Goal: Transaction & Acquisition: Book appointment/travel/reservation

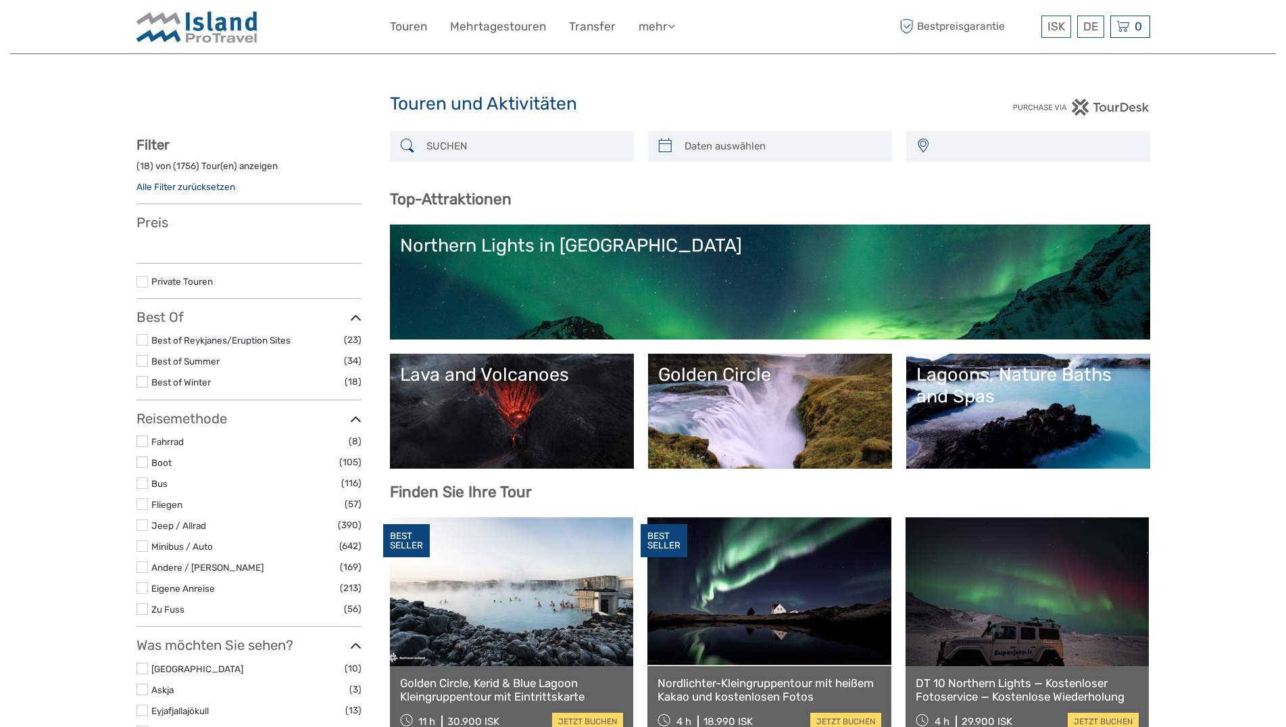
select select
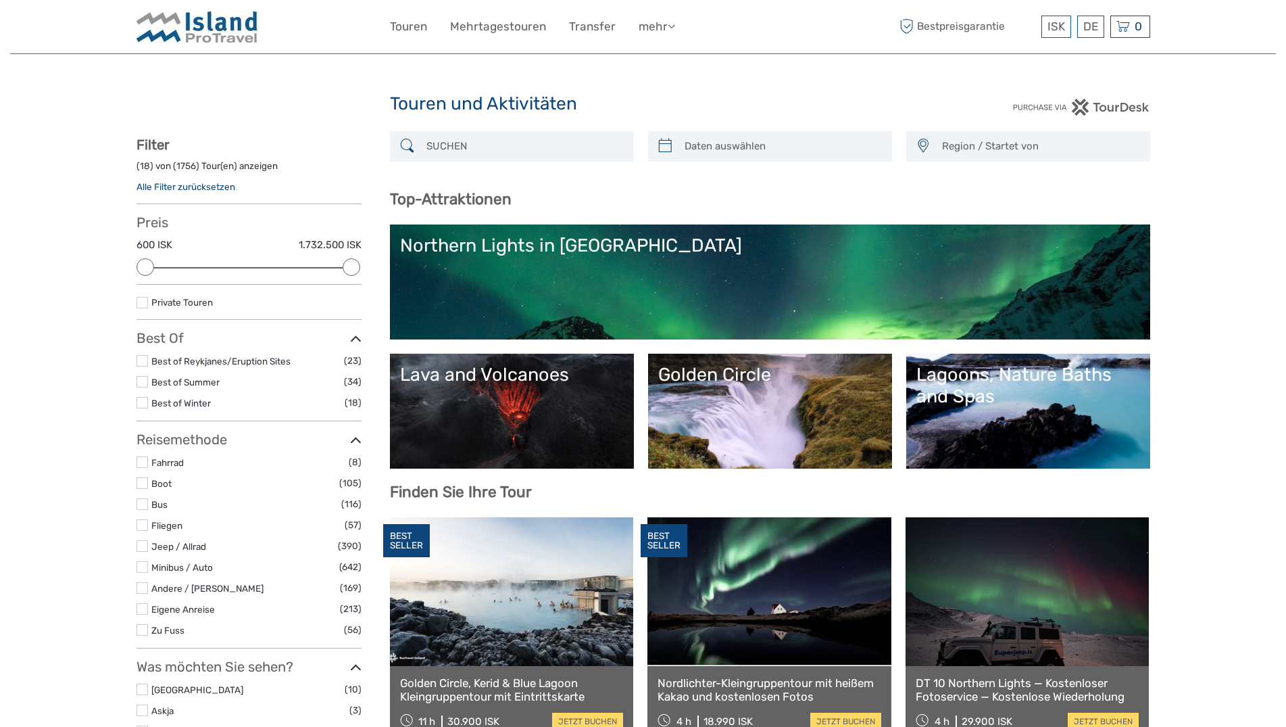
click at [523, 396] on link "Lava and Volcanoes" at bounding box center [512, 411] width 224 height 95
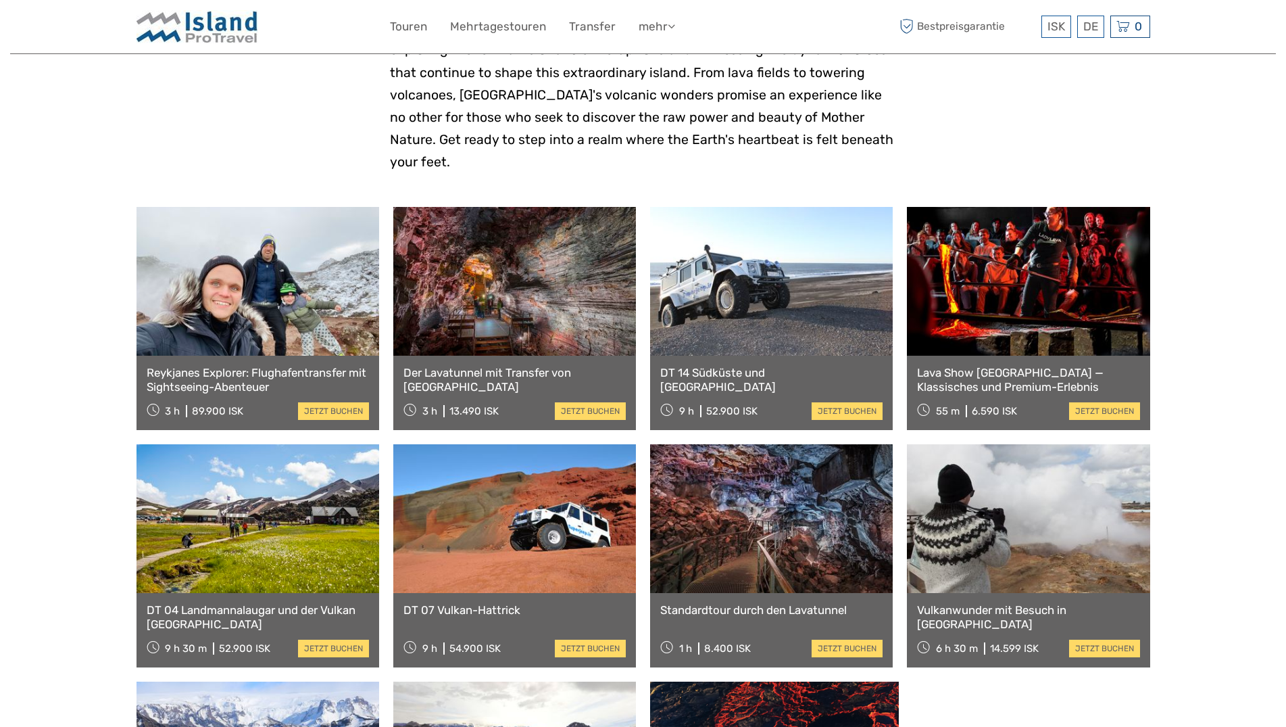
click at [532, 240] on link at bounding box center [514, 281] width 243 height 149
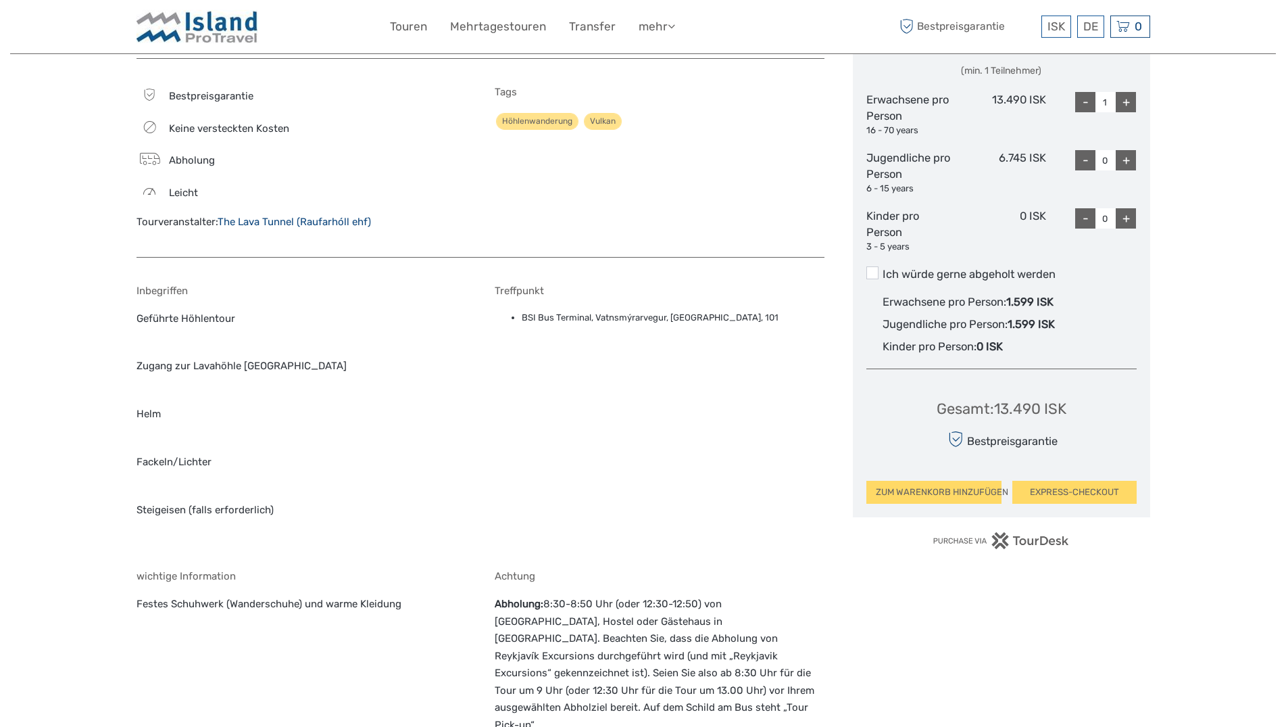
scroll to position [689, 0]
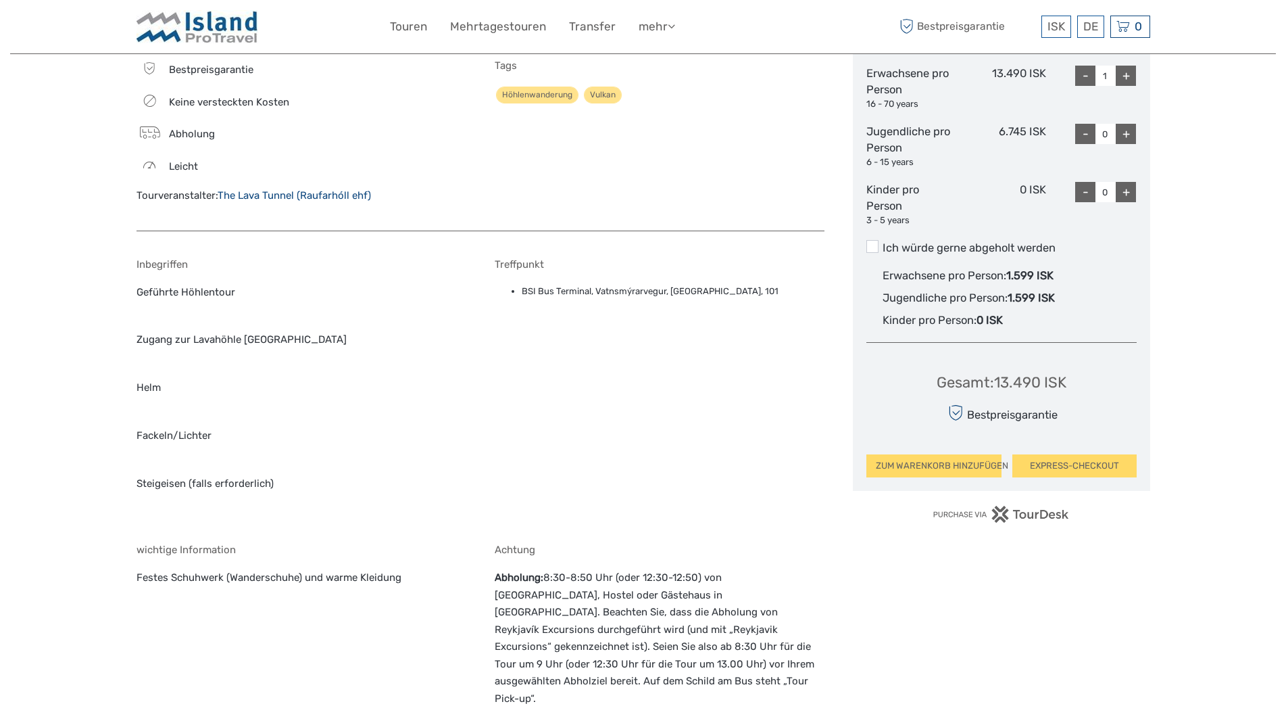
click at [329, 197] on link "The Lava Tunnel (Raufarhóll ehf)" at bounding box center [294, 195] width 153 height 12
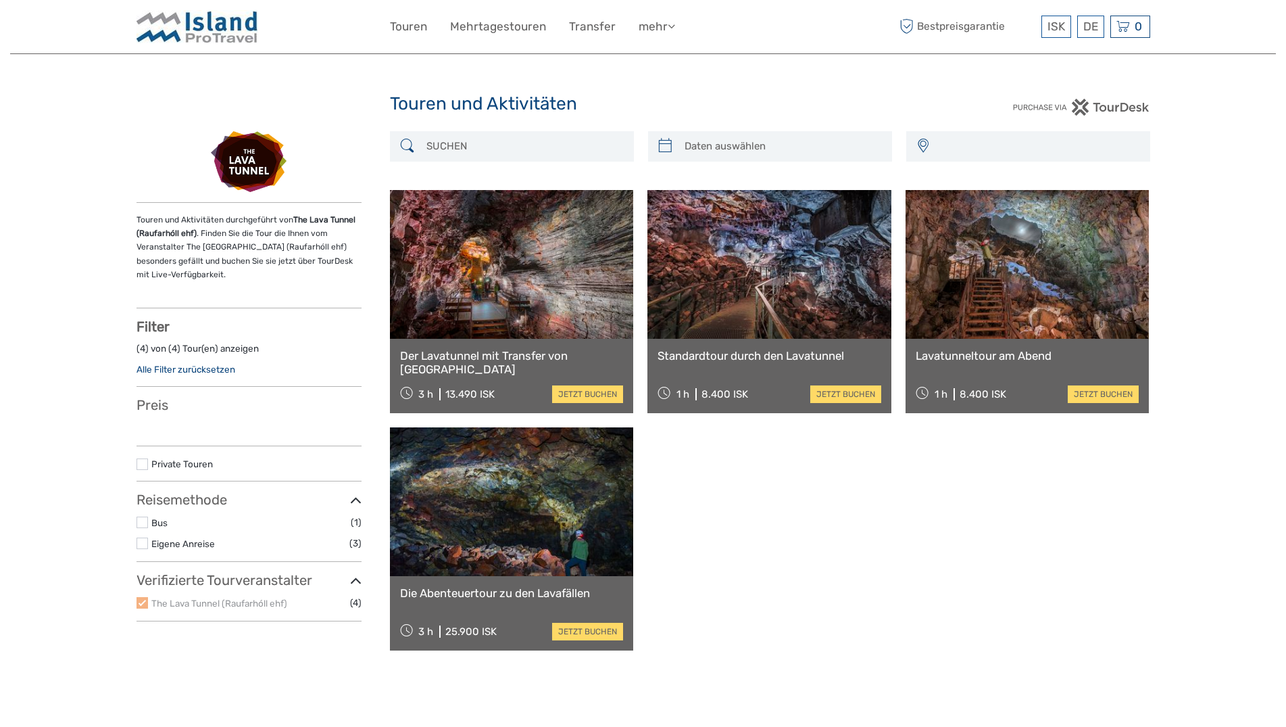
select select
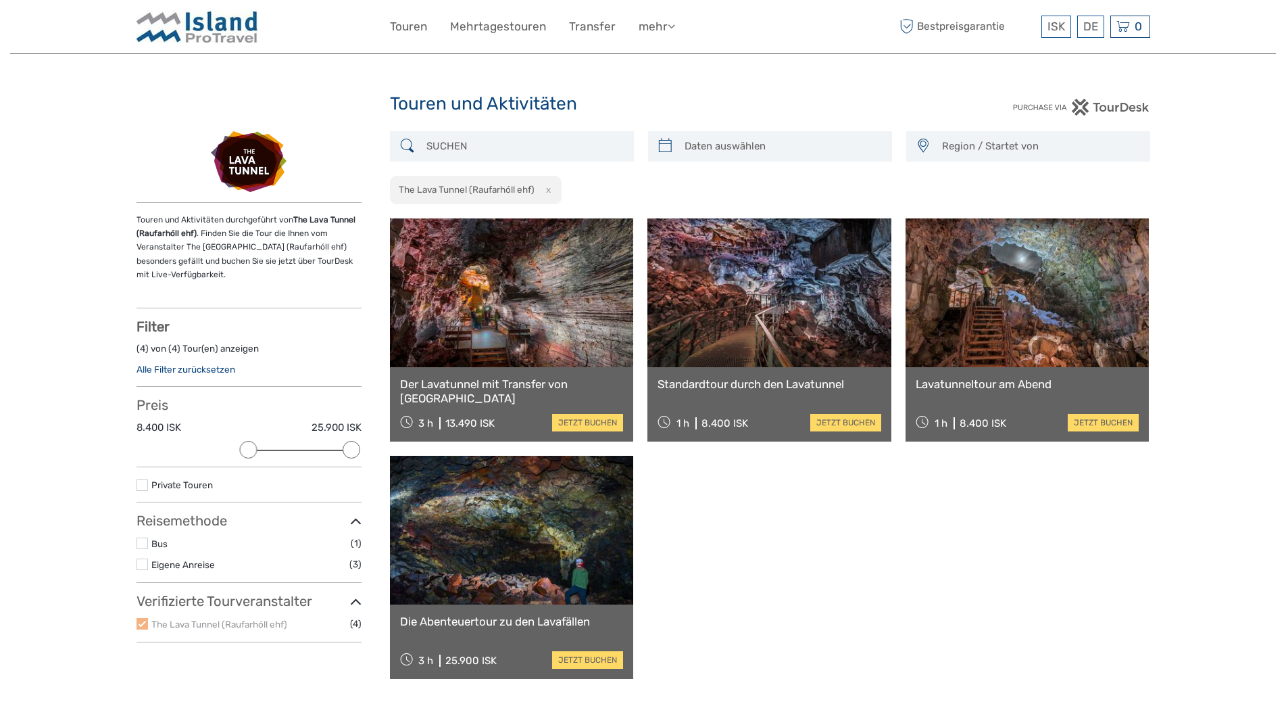
click at [807, 318] on link at bounding box center [770, 292] width 244 height 149
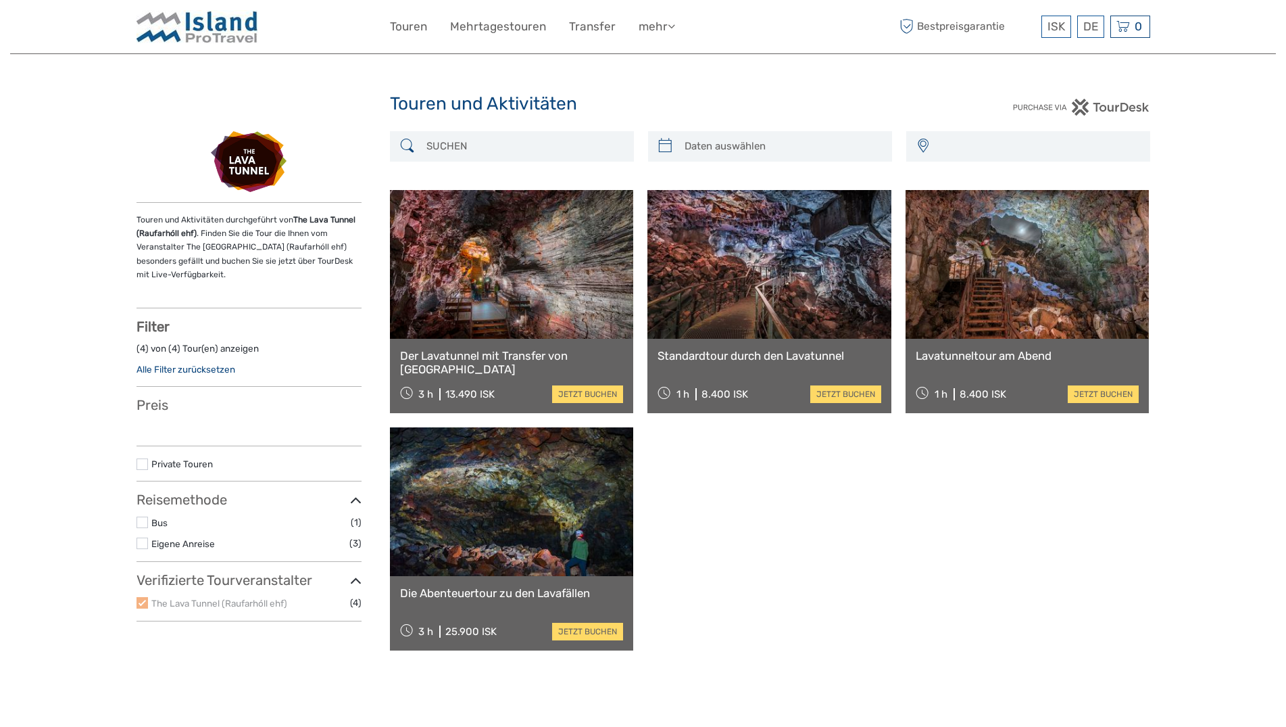
select select
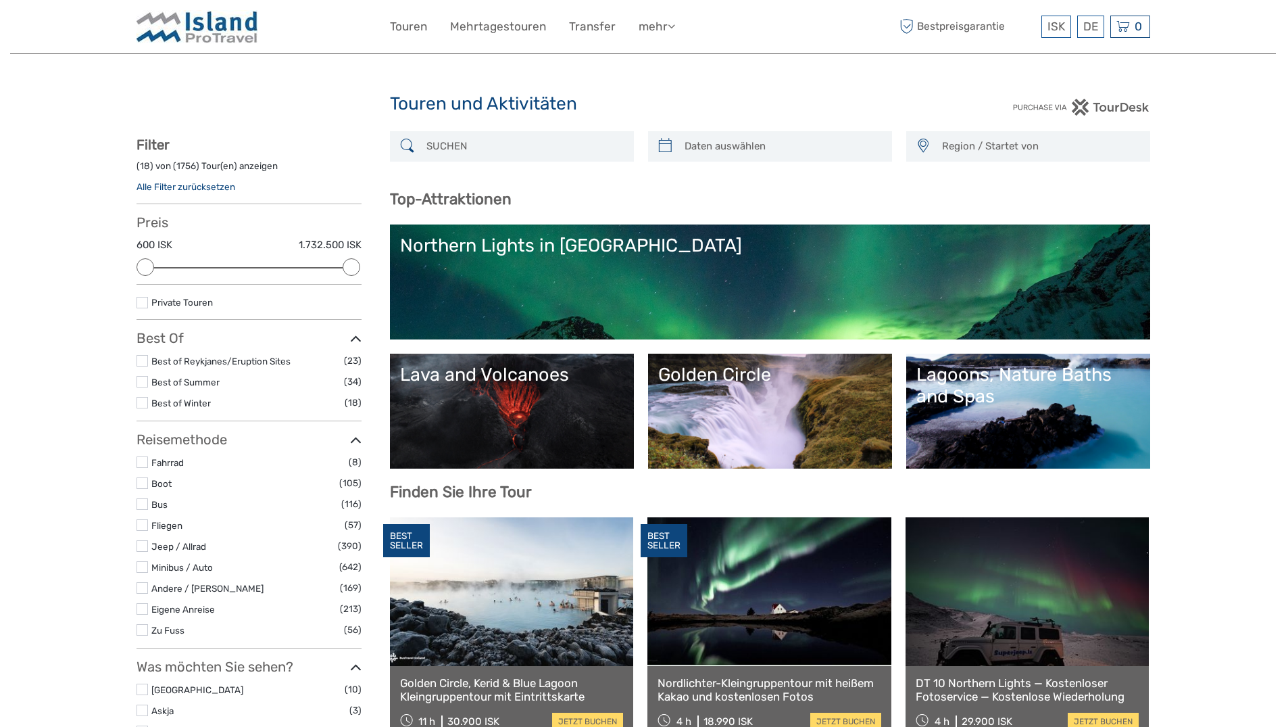
select select
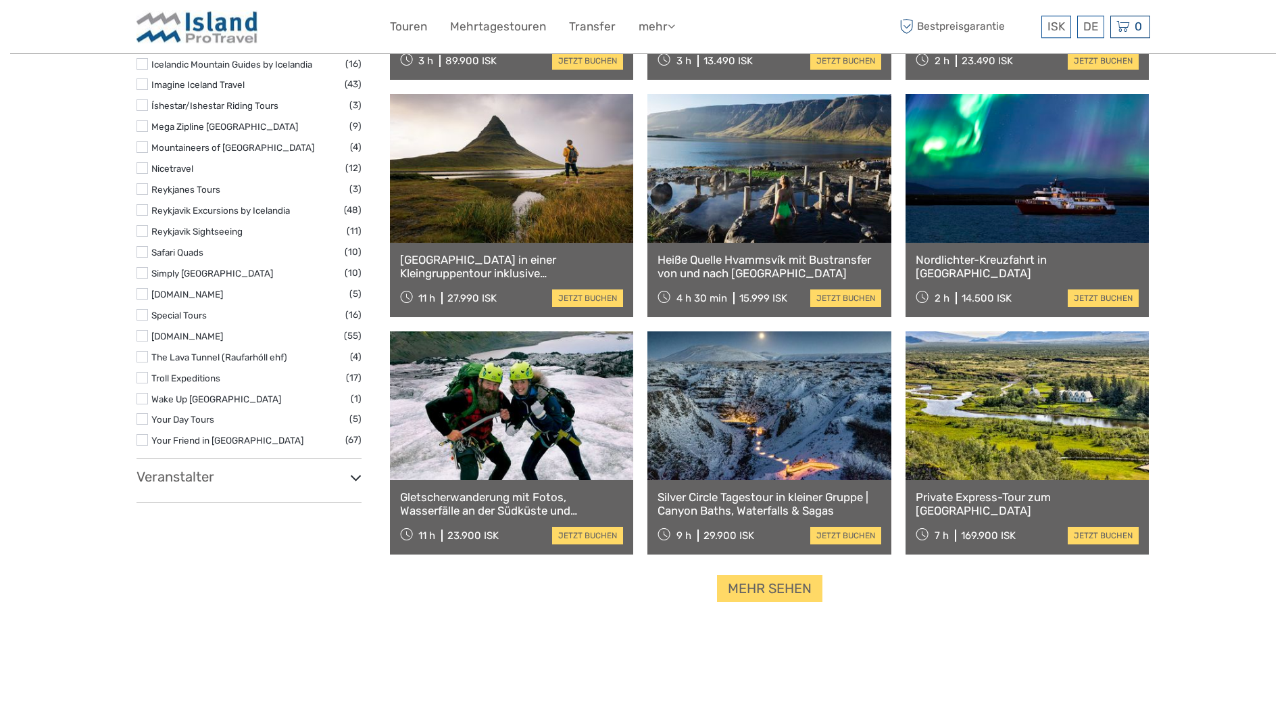
scroll to position [1379, 0]
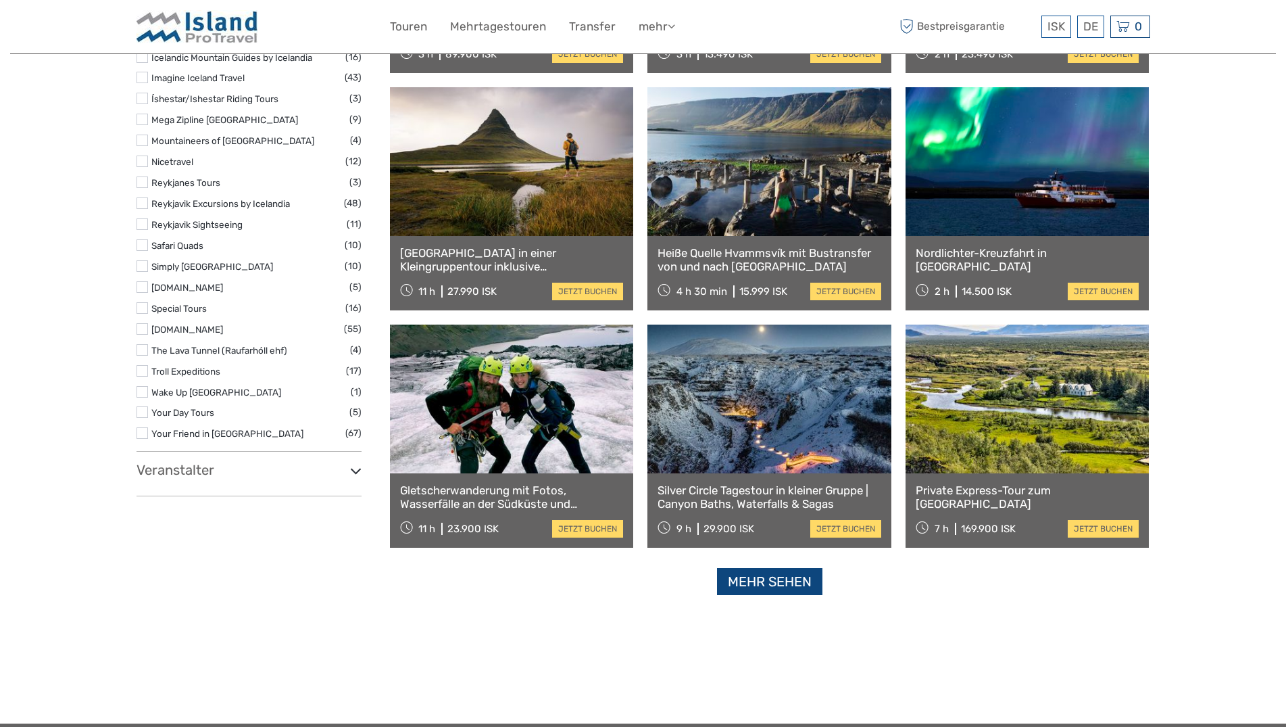
click at [738, 584] on link "Mehr sehen" at bounding box center [769, 582] width 105 height 28
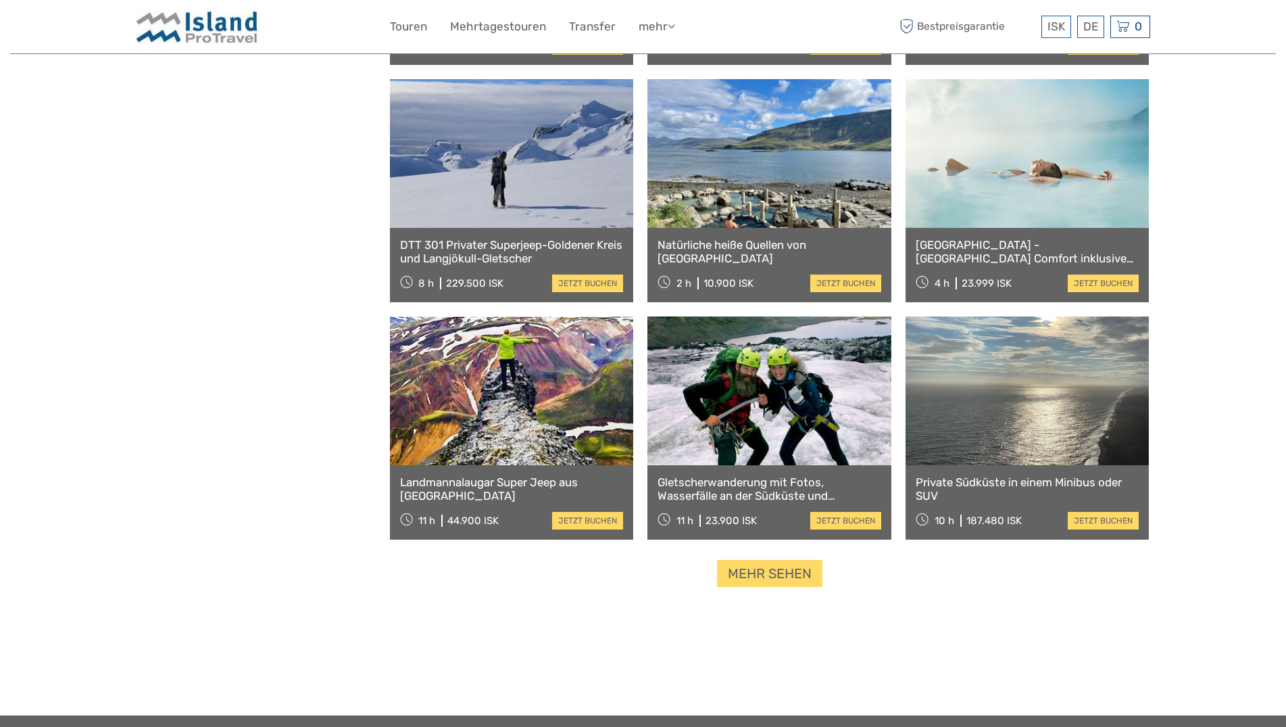
scroll to position [2551, 0]
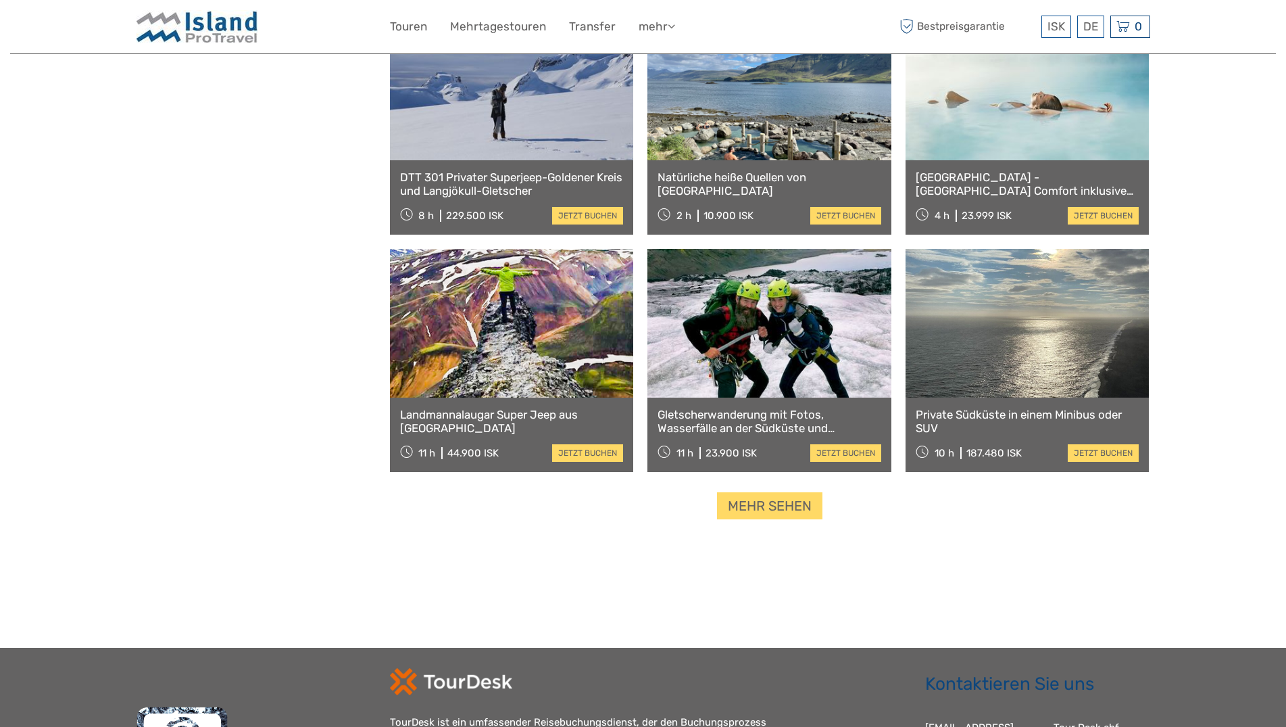
click at [796, 515] on link "Mehr sehen" at bounding box center [769, 506] width 105 height 28
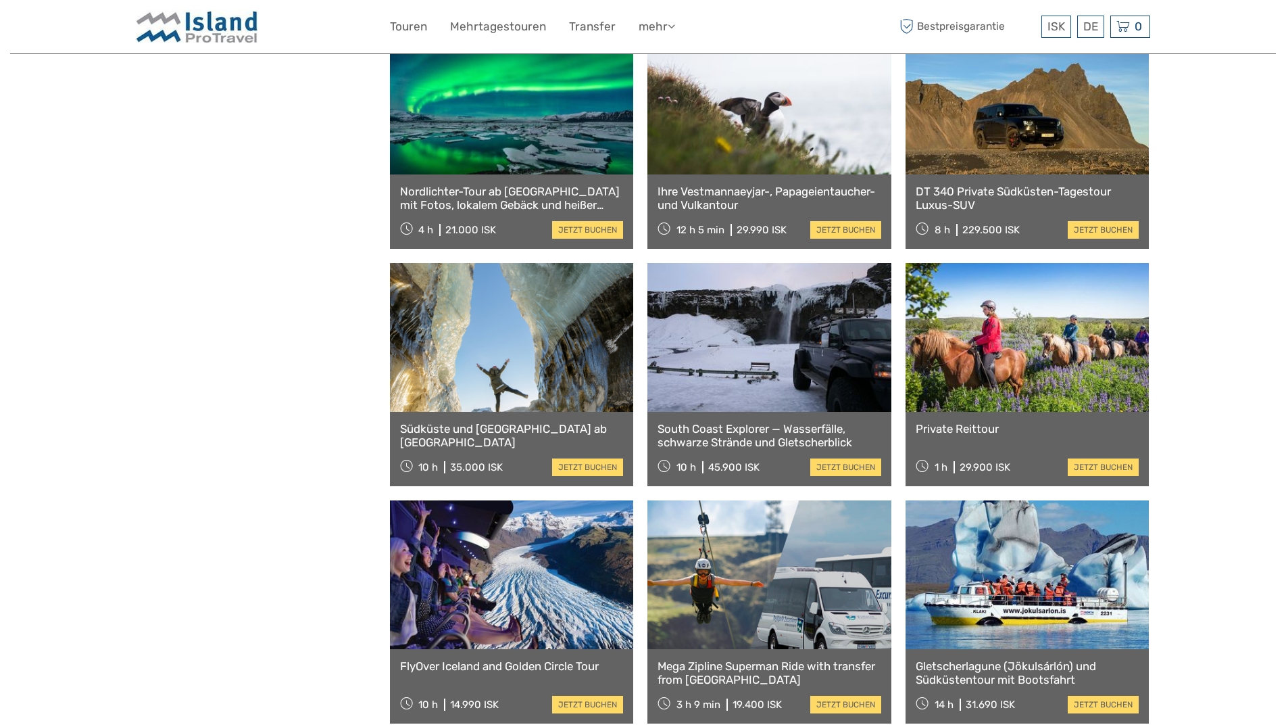
scroll to position [3999, 0]
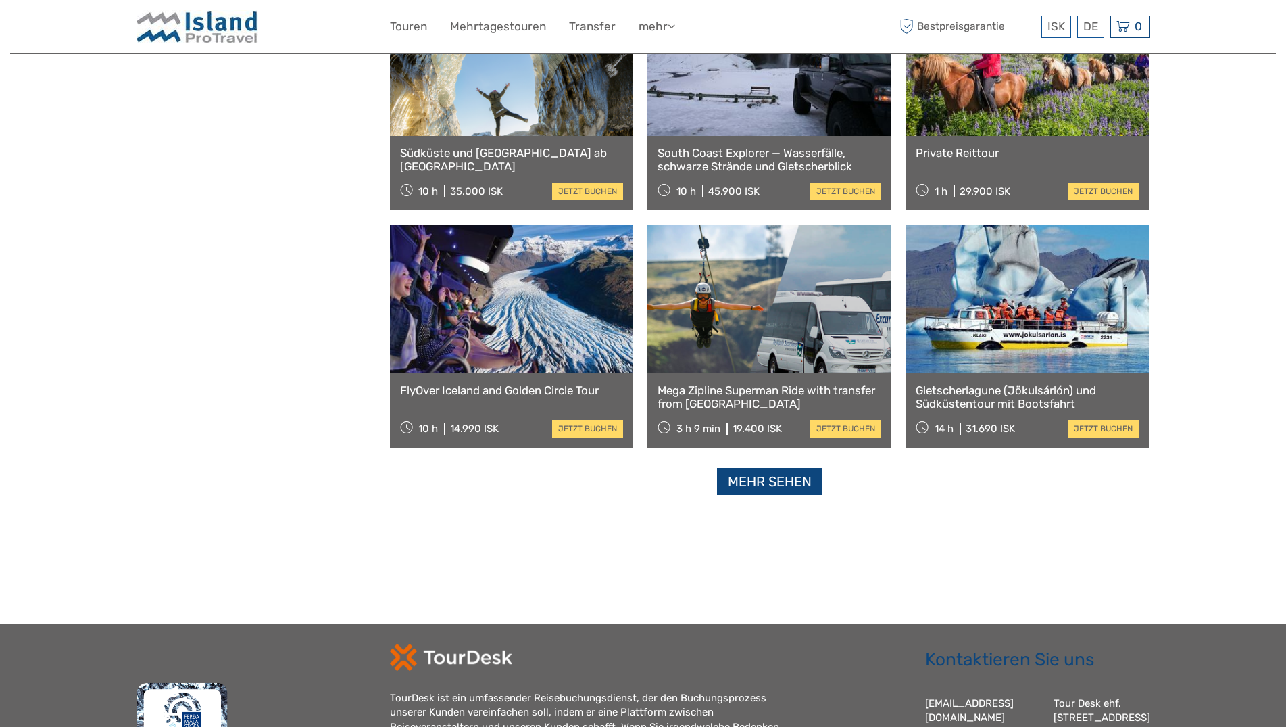
click at [759, 487] on link "Mehr sehen" at bounding box center [769, 482] width 105 height 28
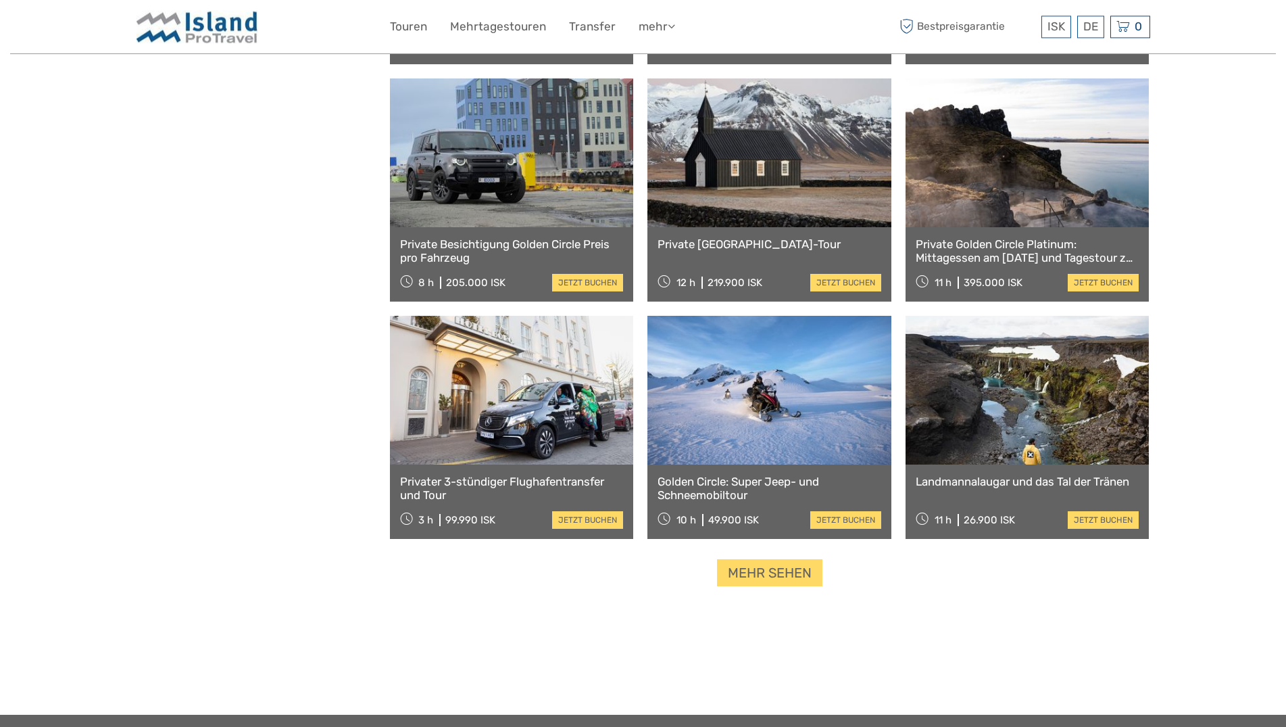
scroll to position [5377, 0]
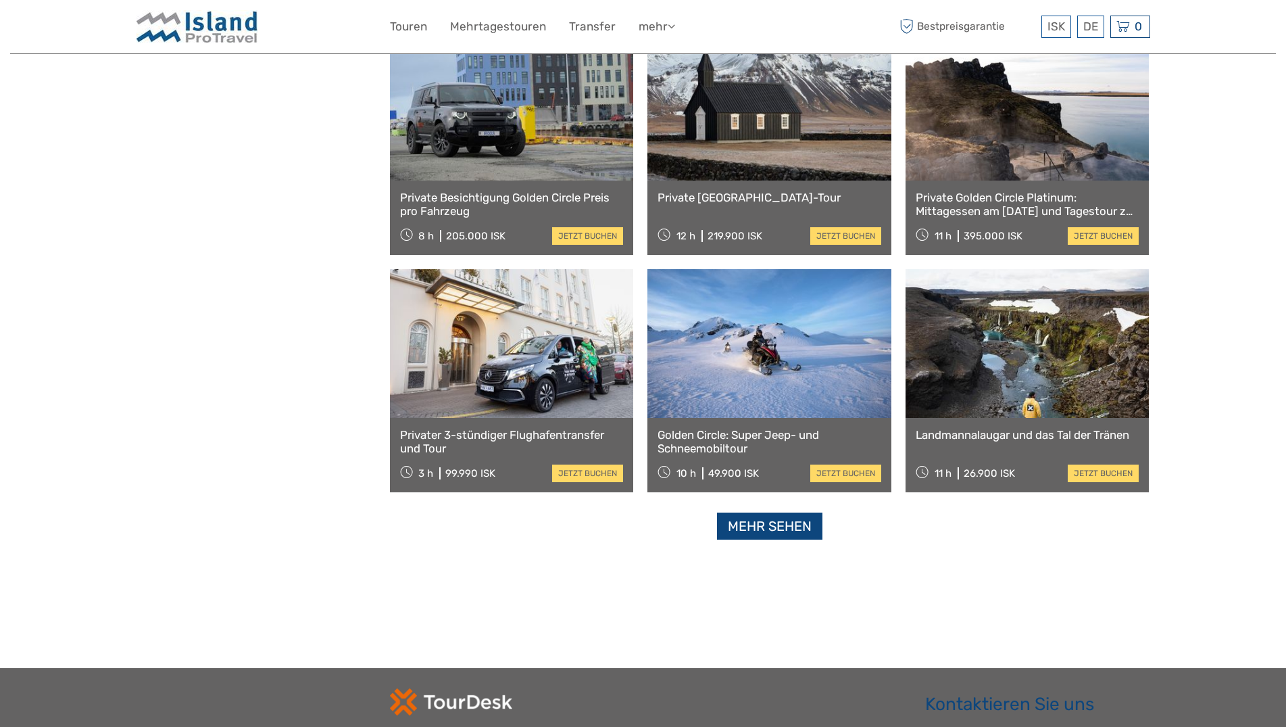
click at [795, 530] on link "Mehr sehen" at bounding box center [769, 526] width 105 height 28
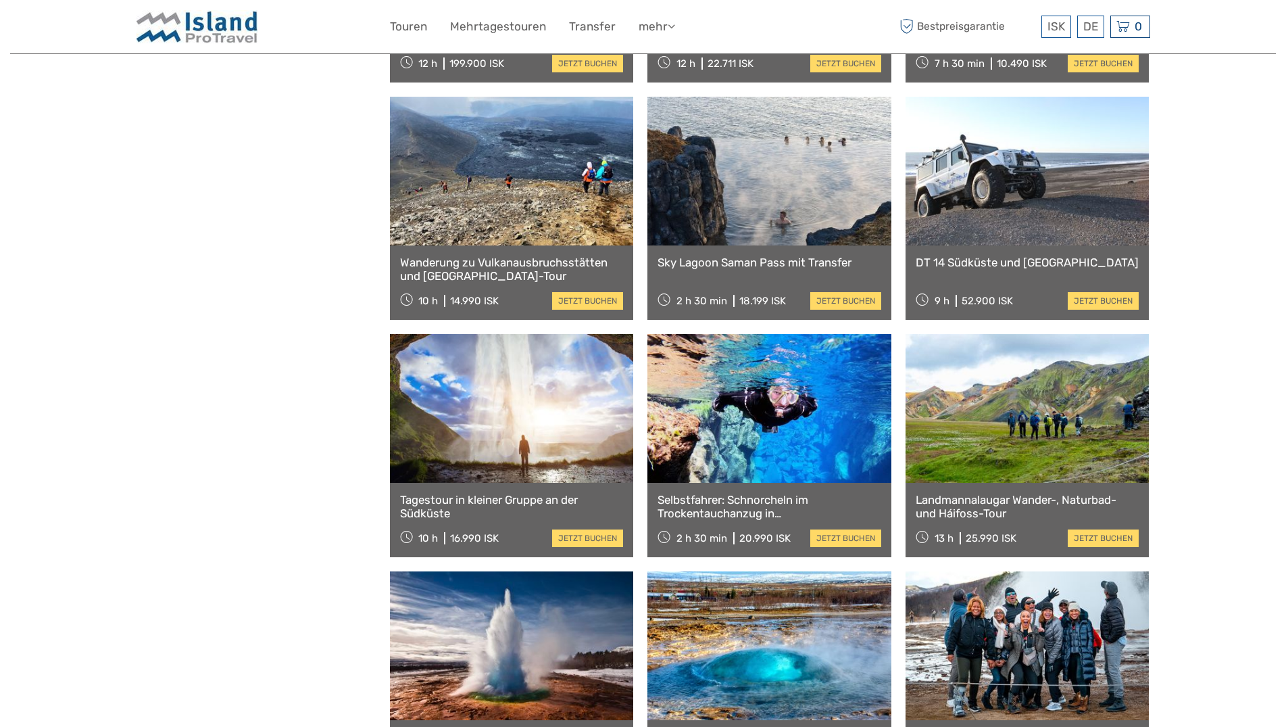
scroll to position [6549, 0]
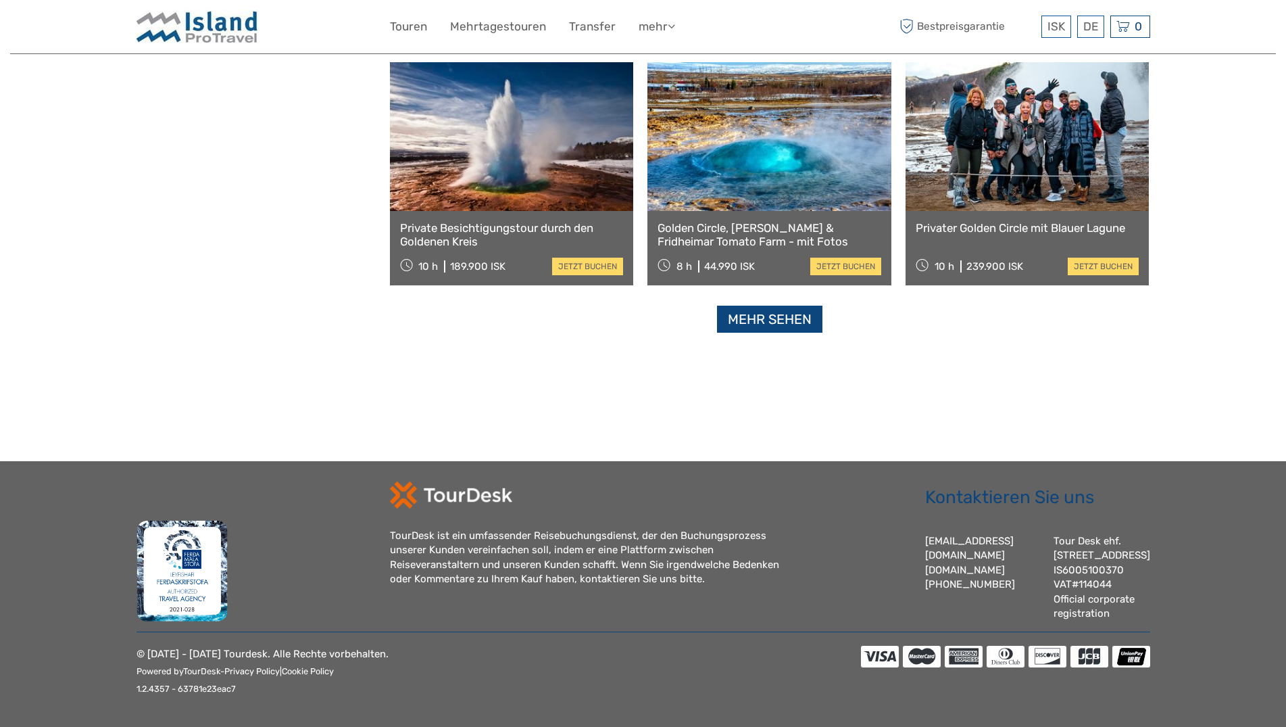
click at [772, 306] on link "Mehr sehen" at bounding box center [769, 320] width 105 height 28
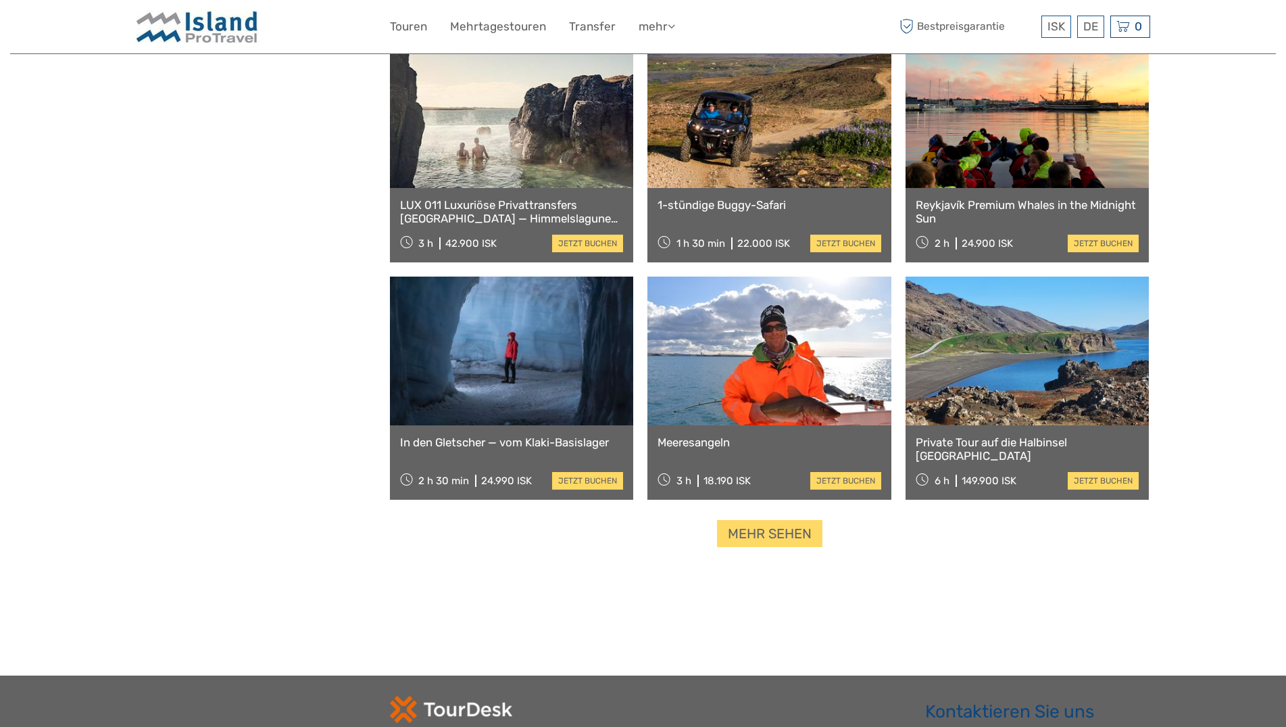
scroll to position [8286, 0]
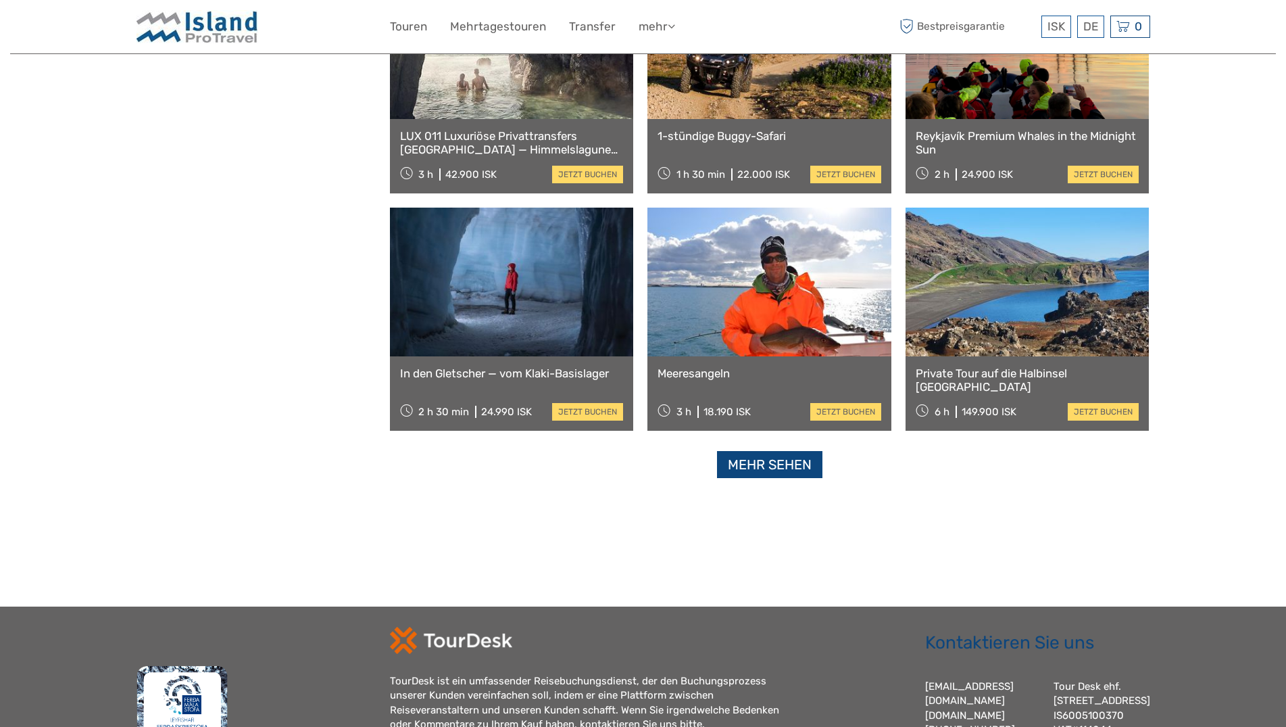
click at [771, 457] on link "Mehr sehen" at bounding box center [769, 465] width 105 height 28
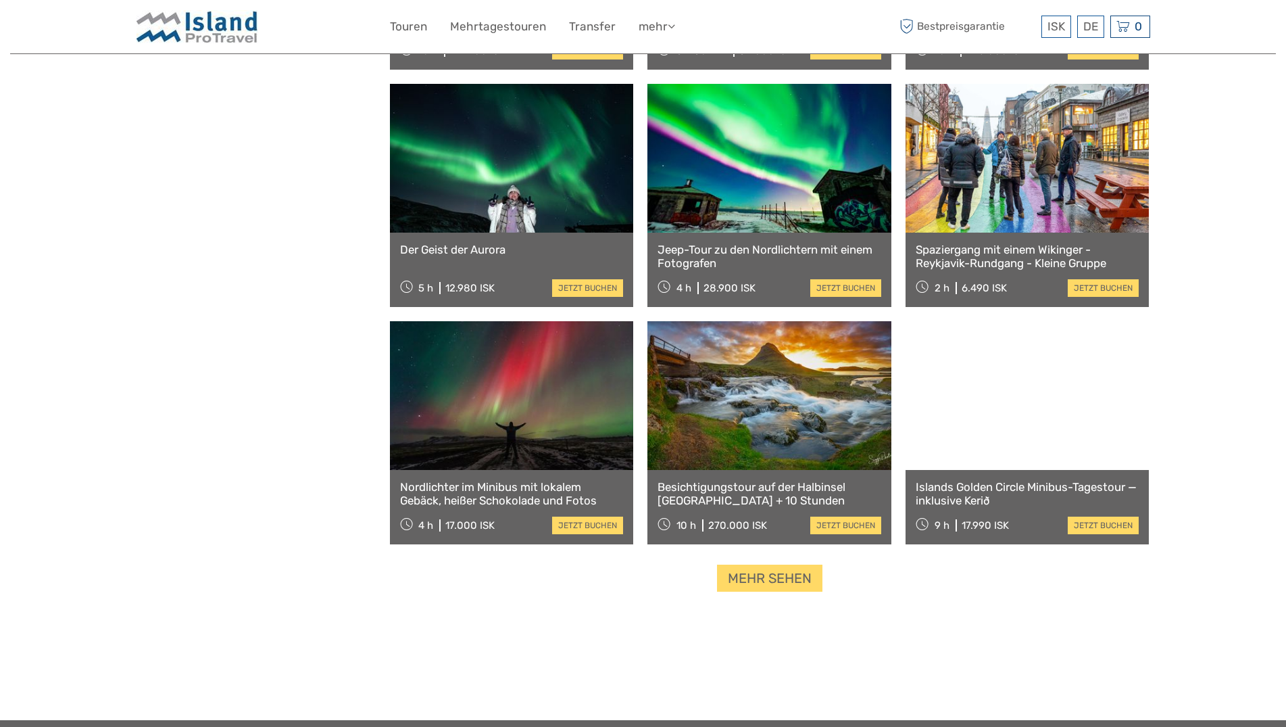
scroll to position [9803, 0]
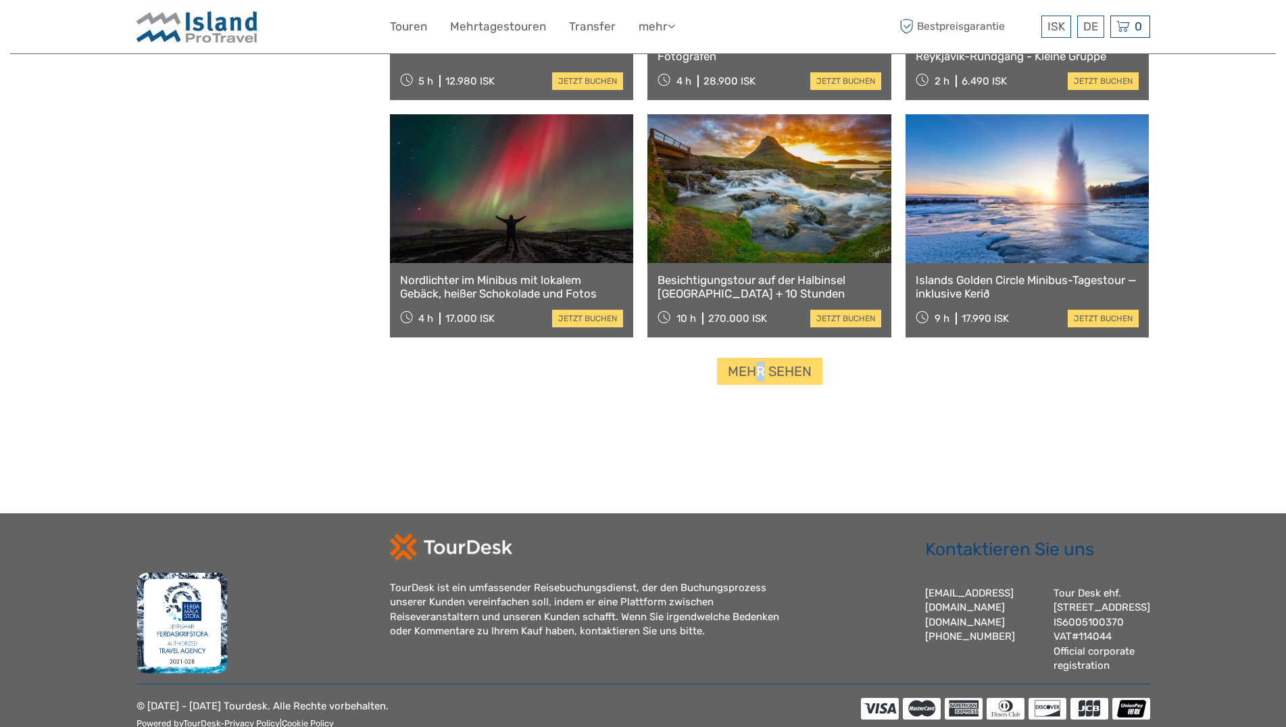
click at [763, 382] on link "Mehr sehen" at bounding box center [769, 372] width 105 height 28
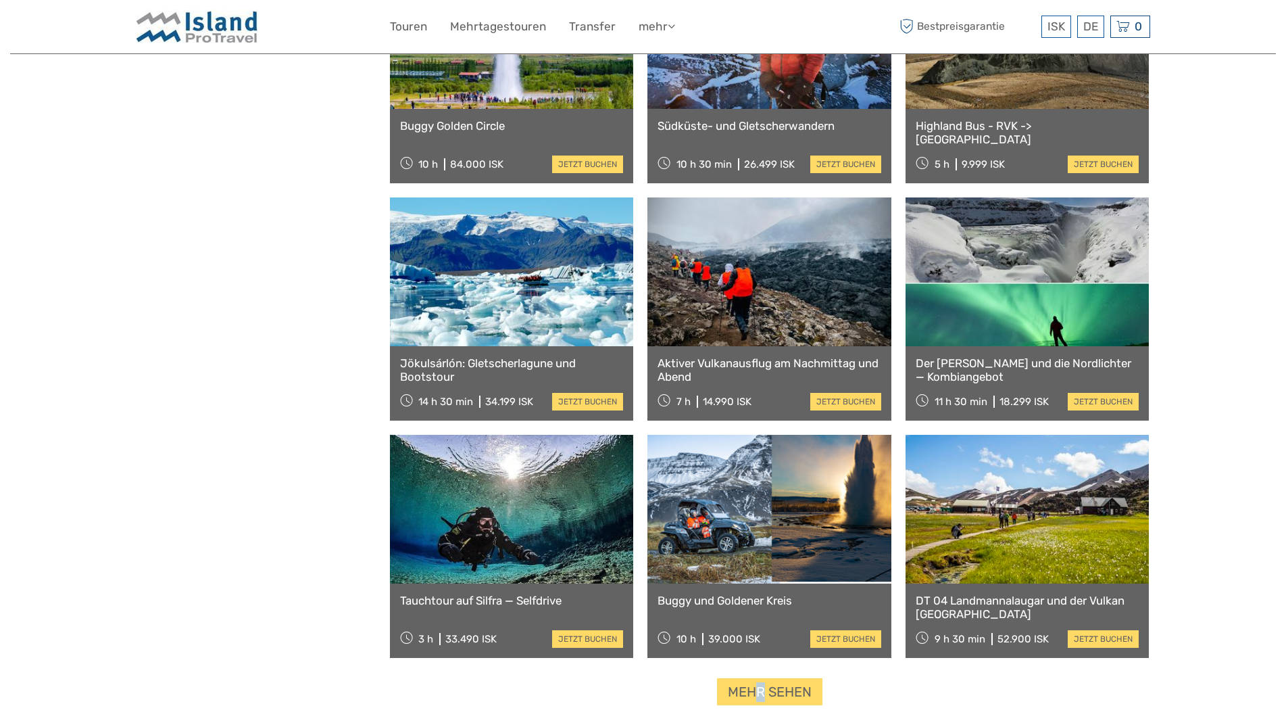
scroll to position [11112, 0]
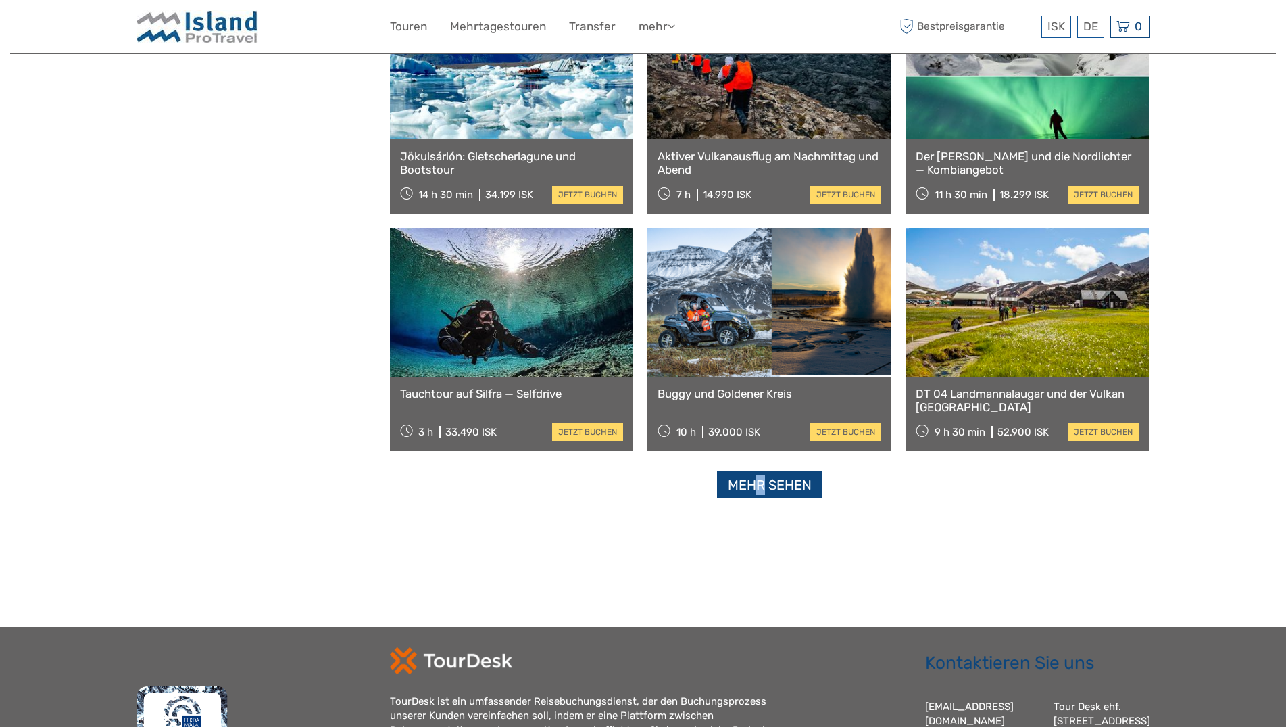
click at [805, 480] on link "Mehr sehen" at bounding box center [769, 485] width 105 height 28
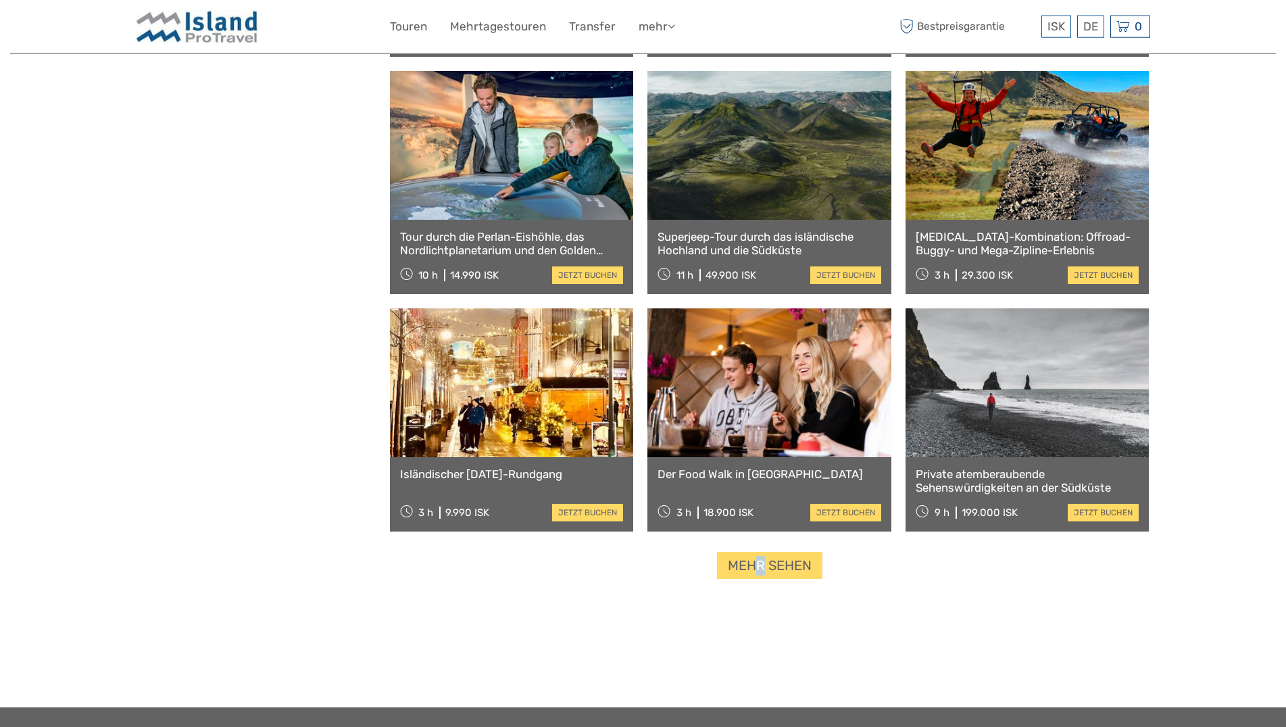
scroll to position [12491, 0]
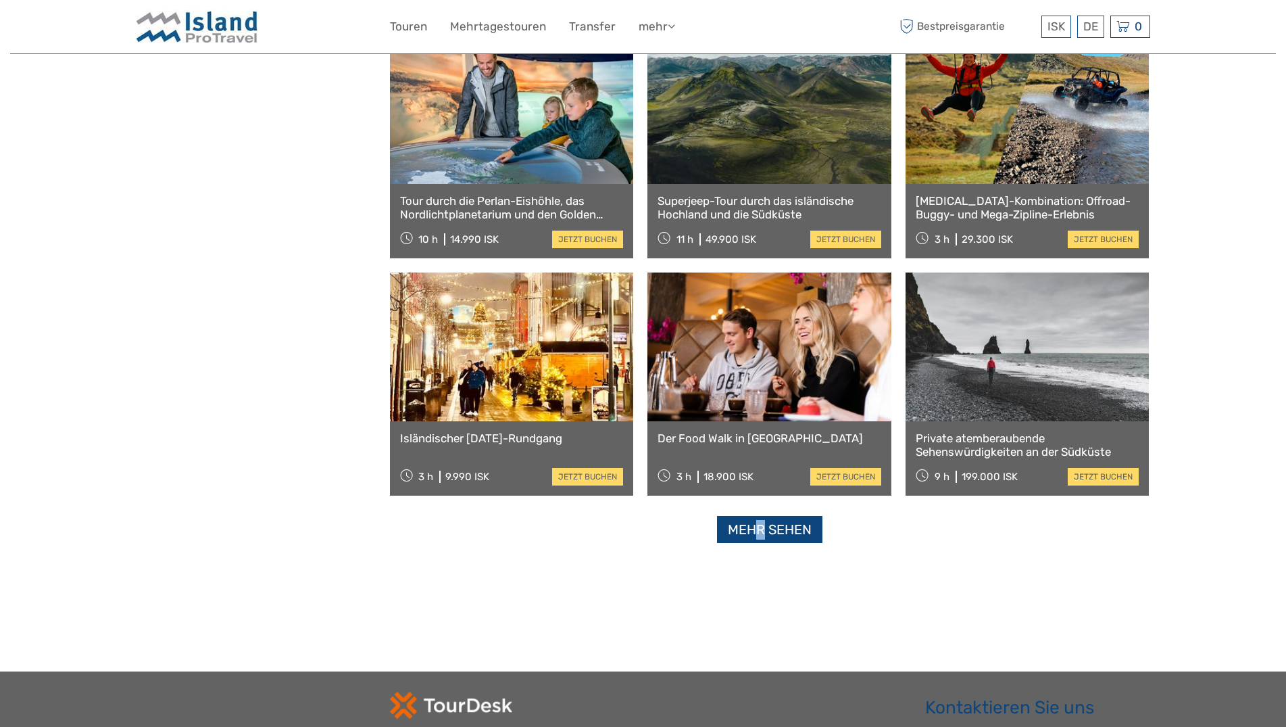
click at [809, 525] on link "Mehr sehen" at bounding box center [769, 530] width 105 height 28
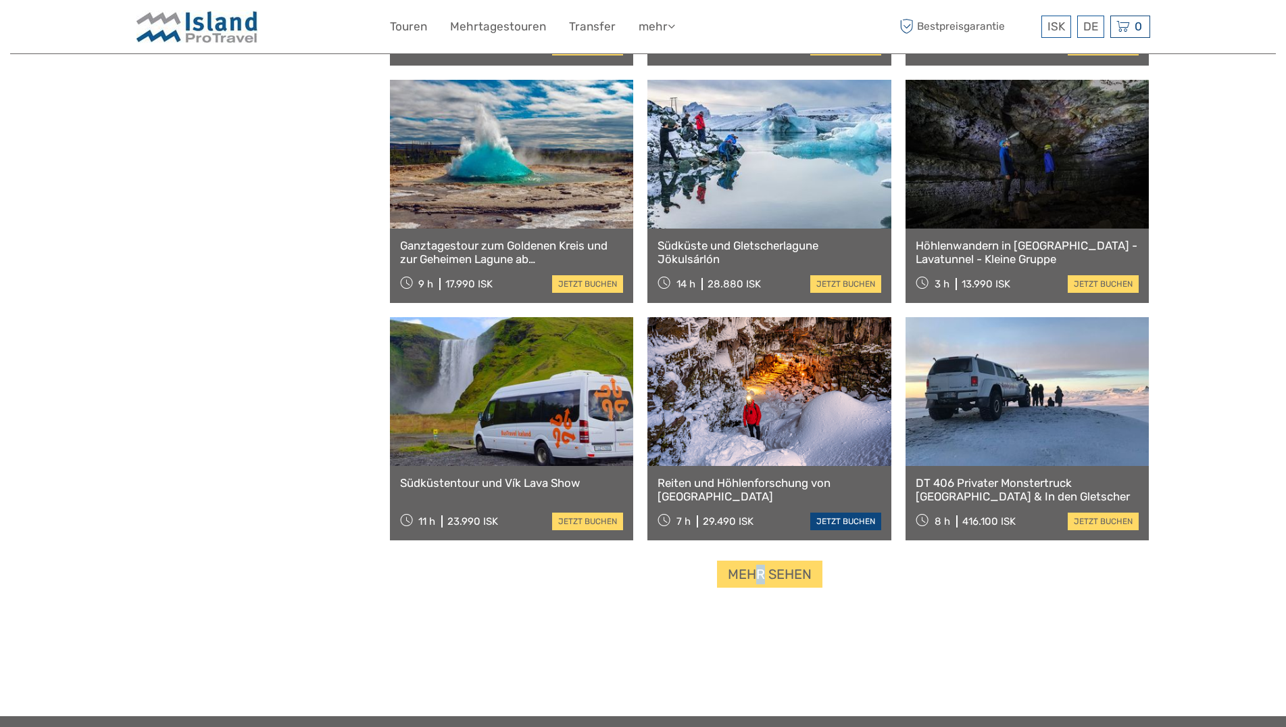
scroll to position [14008, 0]
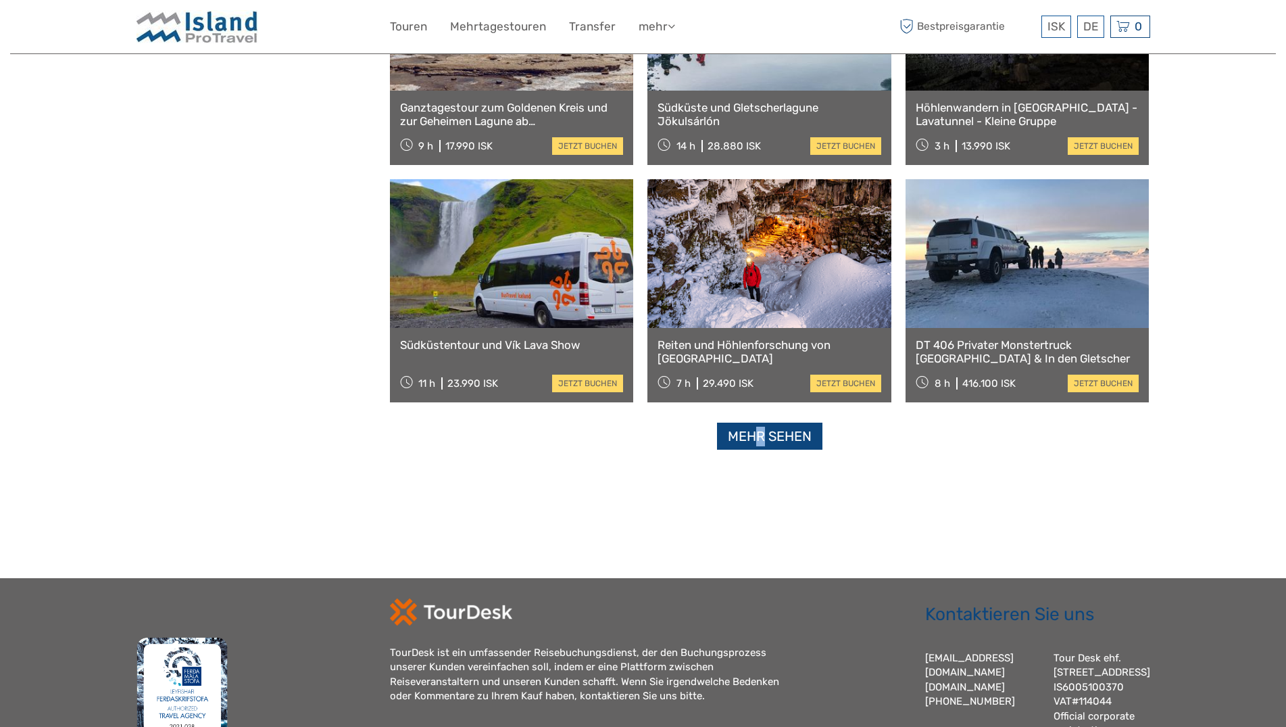
click at [762, 435] on link "Mehr sehen" at bounding box center [769, 436] width 105 height 28
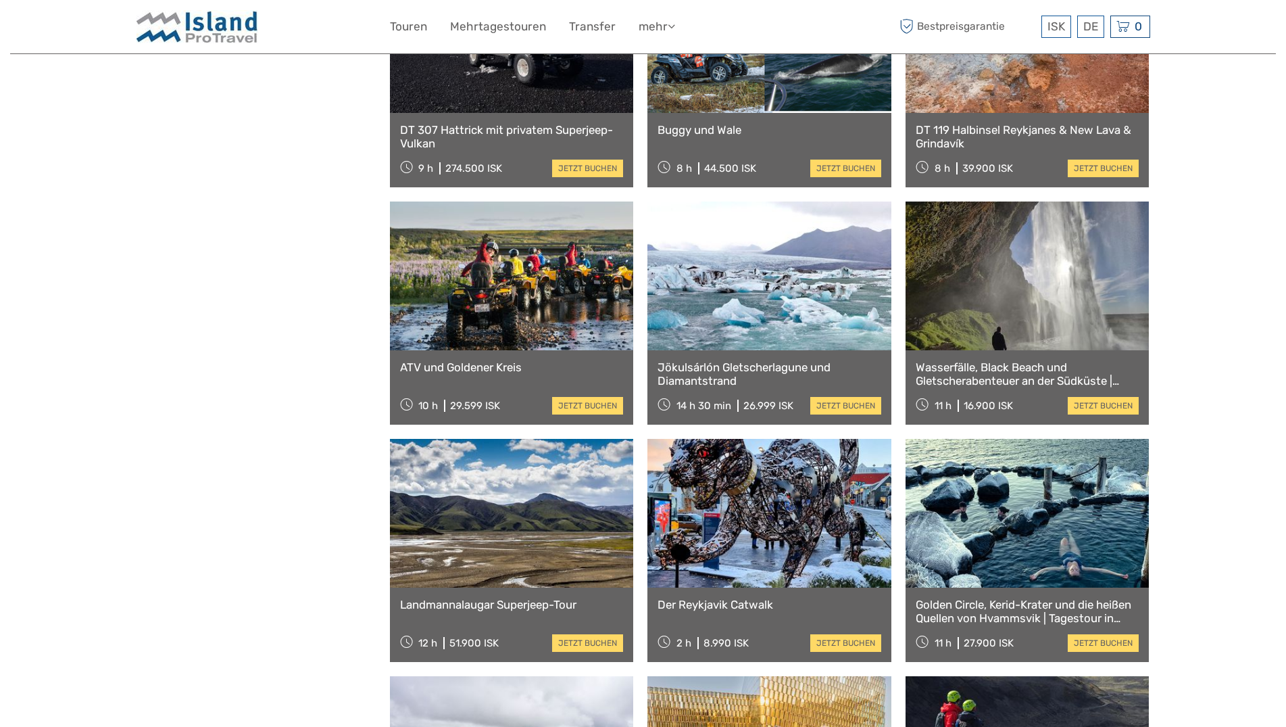
scroll to position [14904, 0]
